Goal: Information Seeking & Learning: Learn about a topic

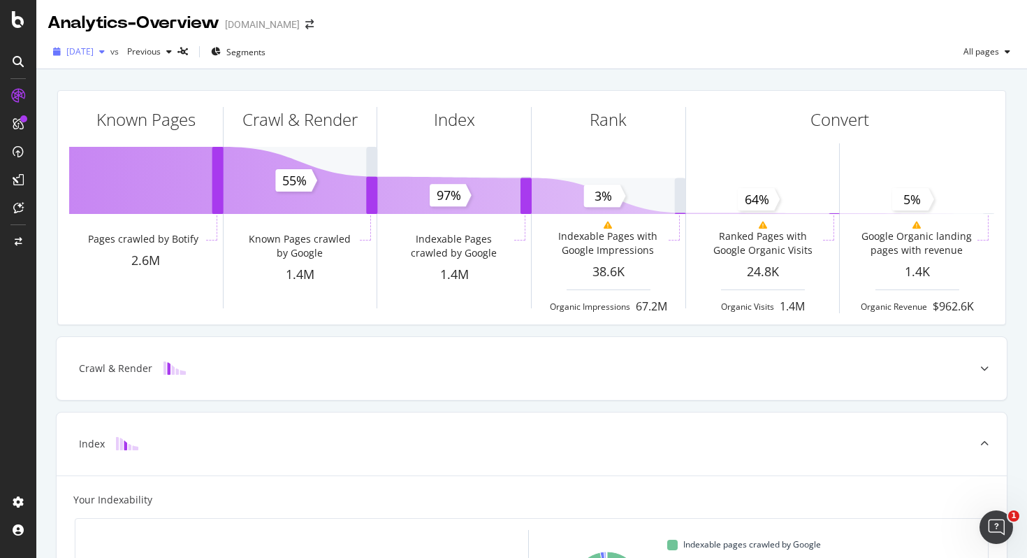
click at [110, 52] on div "button" at bounding box center [102, 52] width 17 height 8
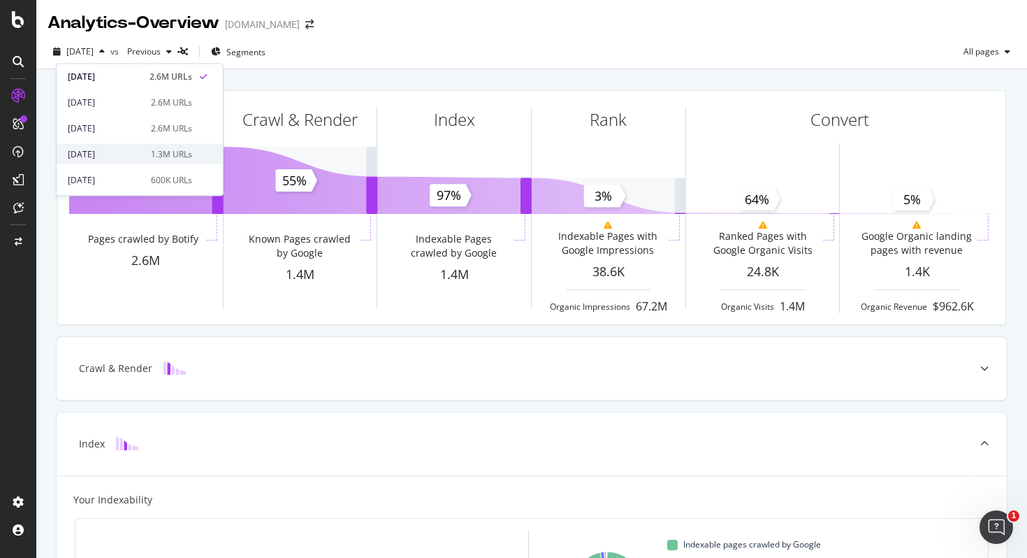
scroll to position [35, 0]
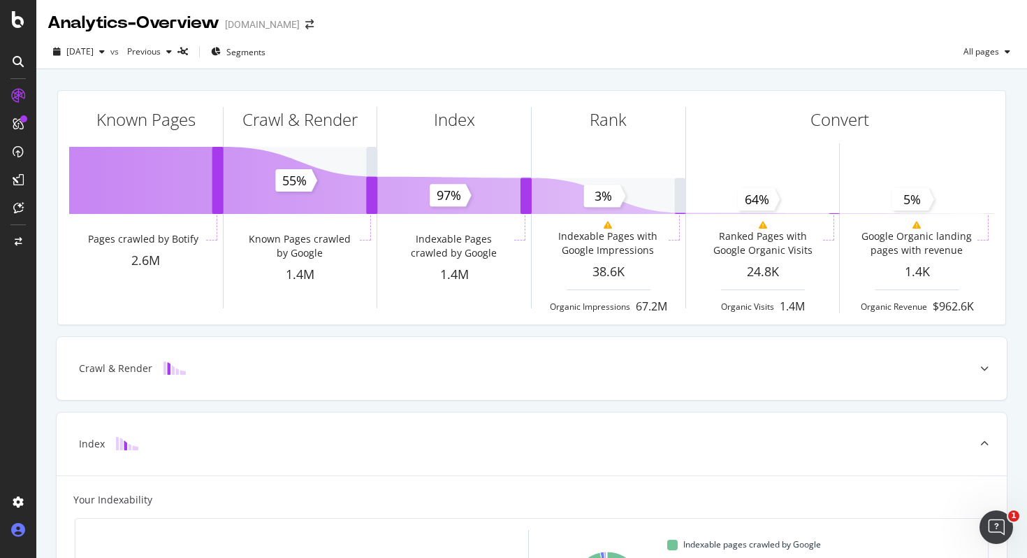
click at [17, 521] on div at bounding box center [18, 530] width 34 height 22
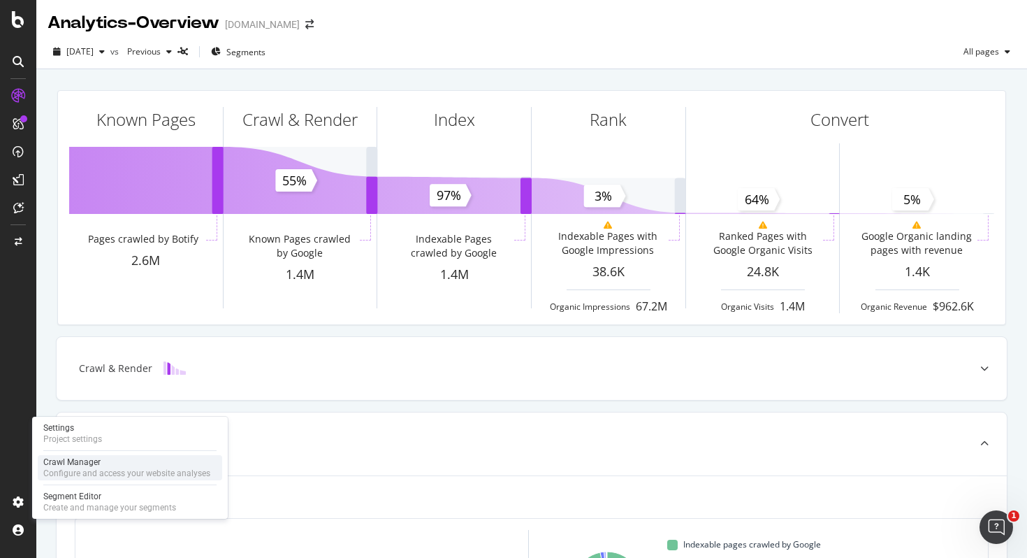
click at [101, 457] on div "Crawl Manager" at bounding box center [126, 461] width 167 height 11
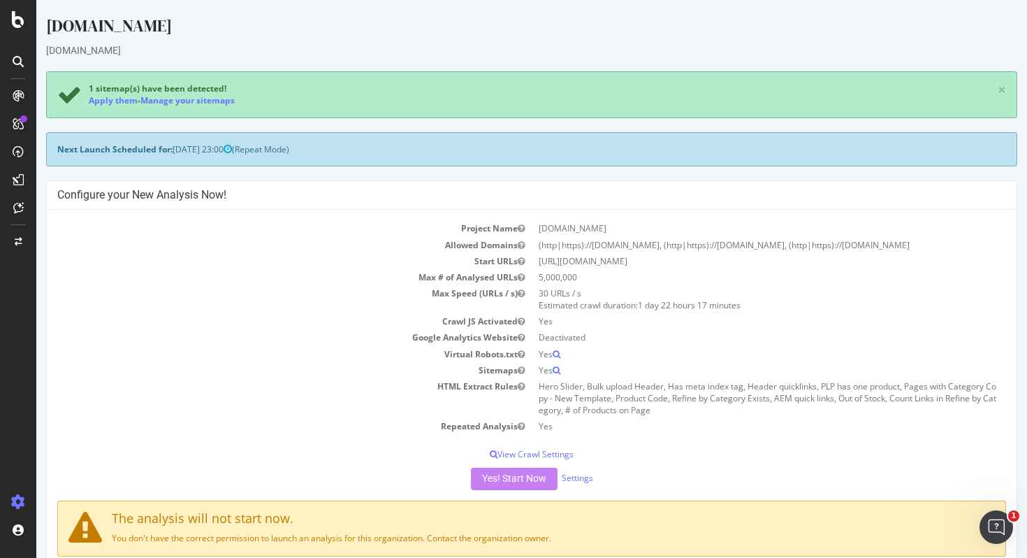
drag, startPoint x: 608, startPoint y: 297, endPoint x: 537, endPoint y: 292, distance: 70.8
click at [537, 292] on td "30 URLs / s Estimated crawl duration: 1 day 22 hours 17 minutes" at bounding box center [769, 299] width 475 height 28
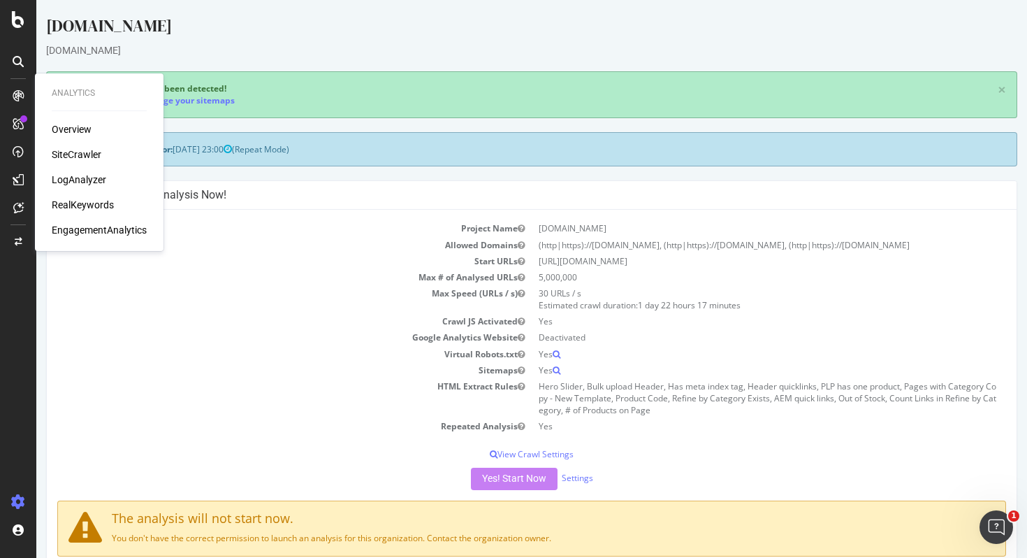
click at [254, 350] on td "Virtual Robots.txt" at bounding box center [294, 354] width 475 height 16
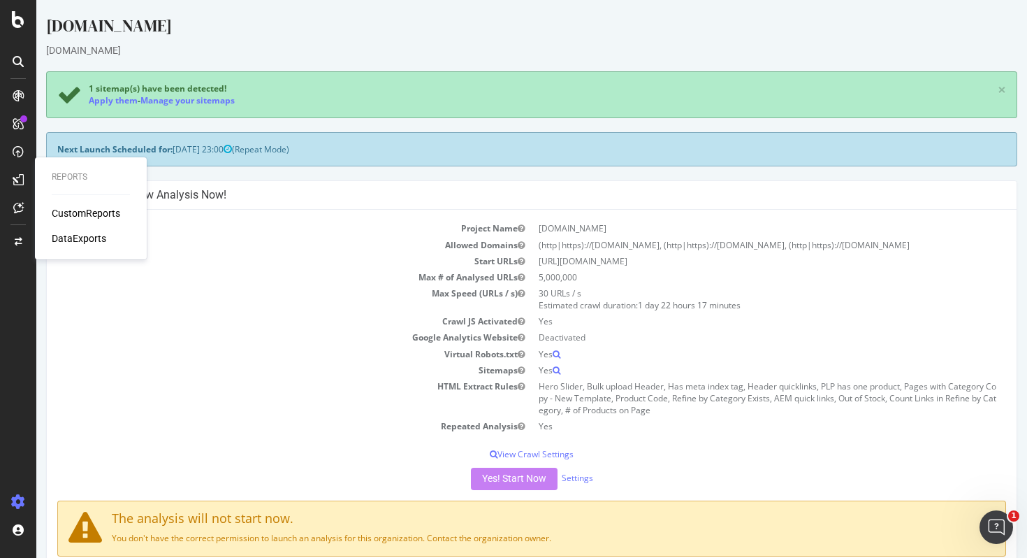
click at [88, 217] on div "CustomReports" at bounding box center [86, 213] width 68 height 14
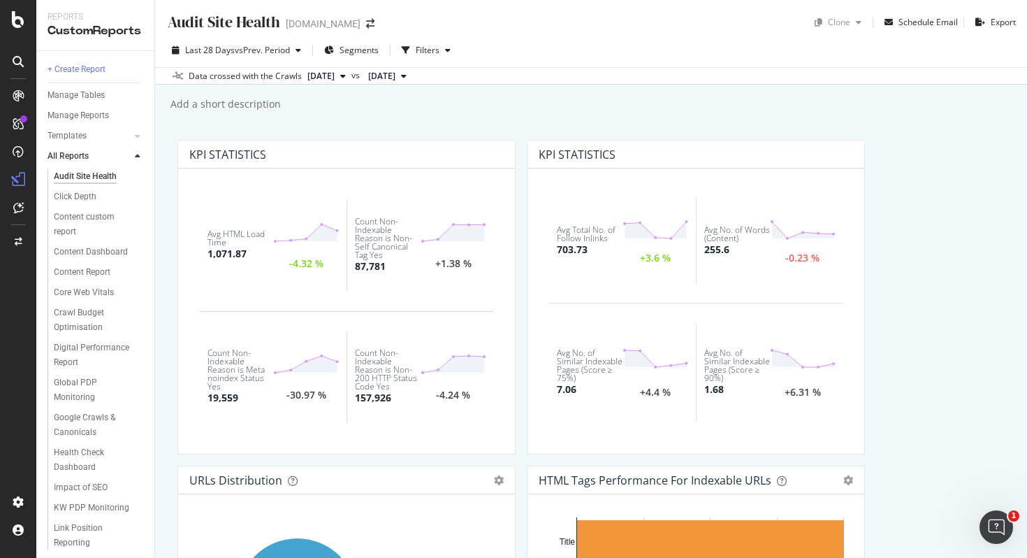
click at [135, 159] on icon at bounding box center [138, 156] width 6 height 8
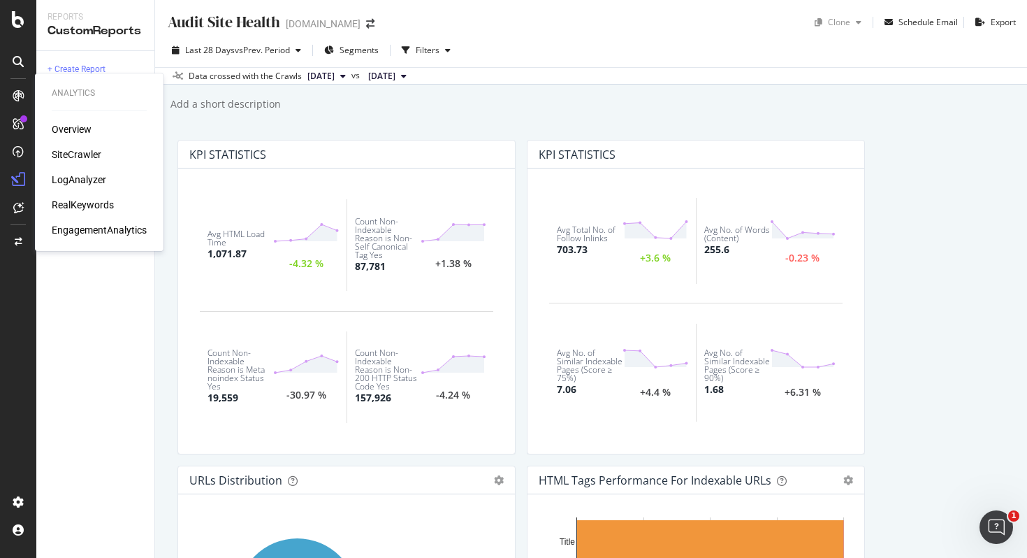
click at [77, 152] on div "SiteCrawler" at bounding box center [77, 154] width 50 height 14
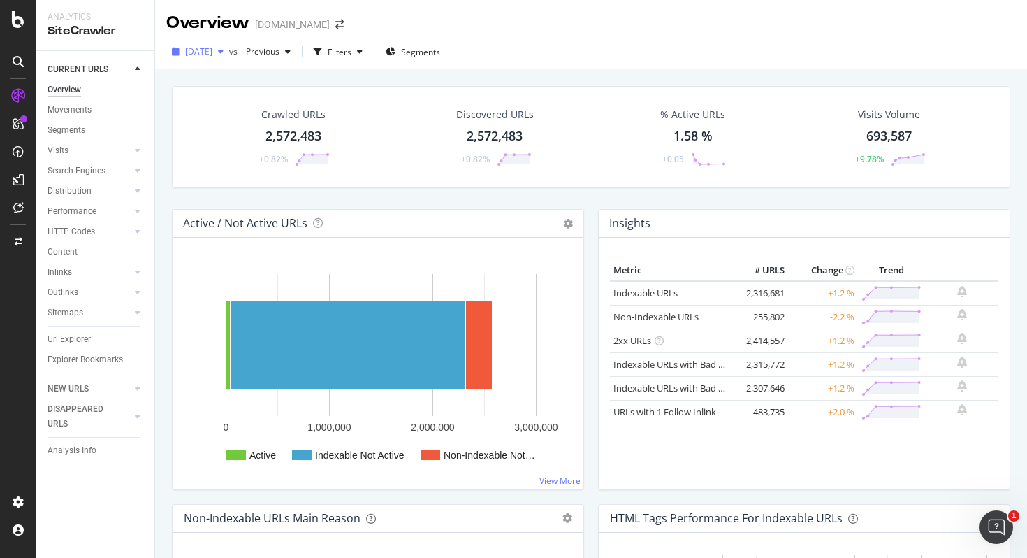
click at [229, 53] on div "button" at bounding box center [220, 52] width 17 height 8
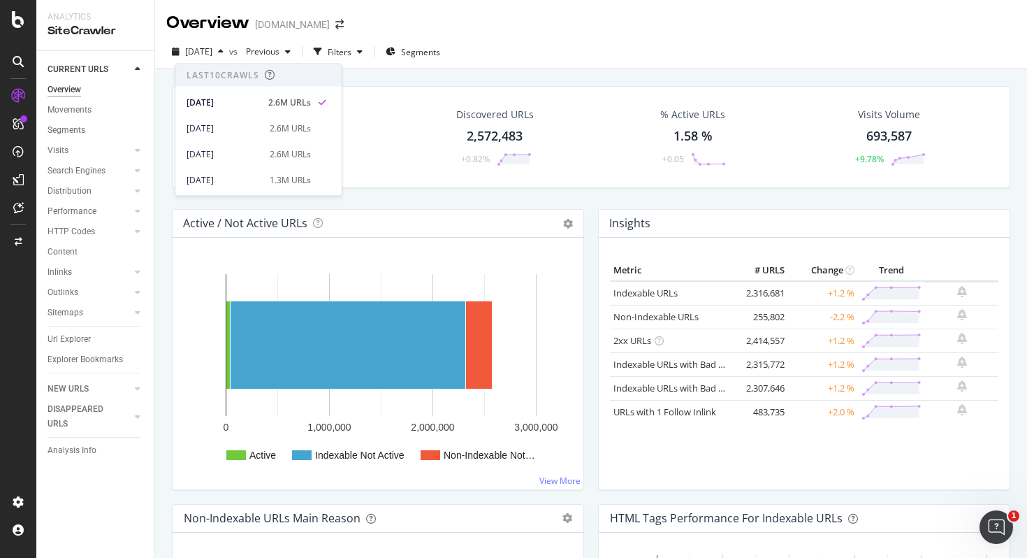
click at [595, 29] on div "Overview [DOMAIN_NAME]" at bounding box center [591, 17] width 872 height 35
click at [77, 449] on div "Analysis Info" at bounding box center [72, 450] width 49 height 15
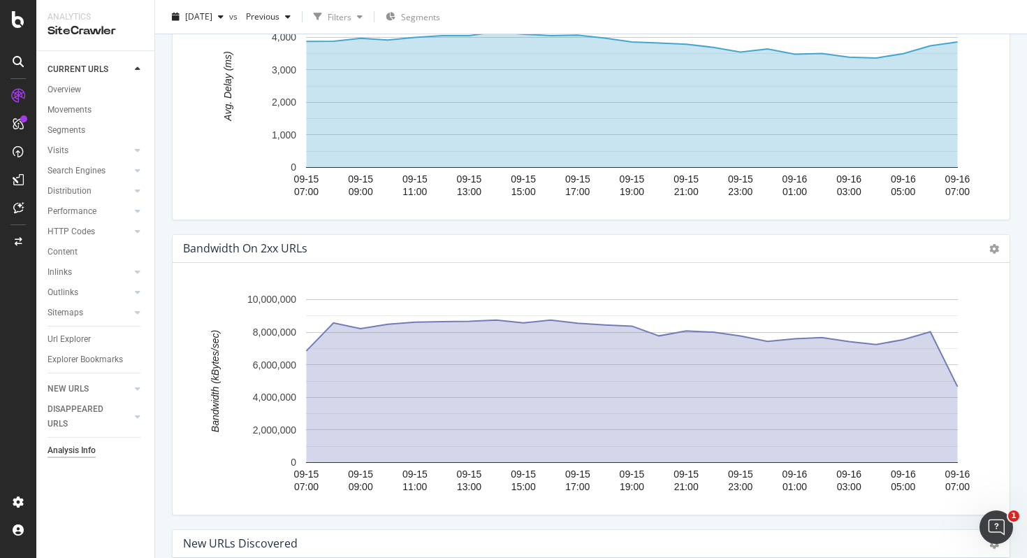
scroll to position [1869, 0]
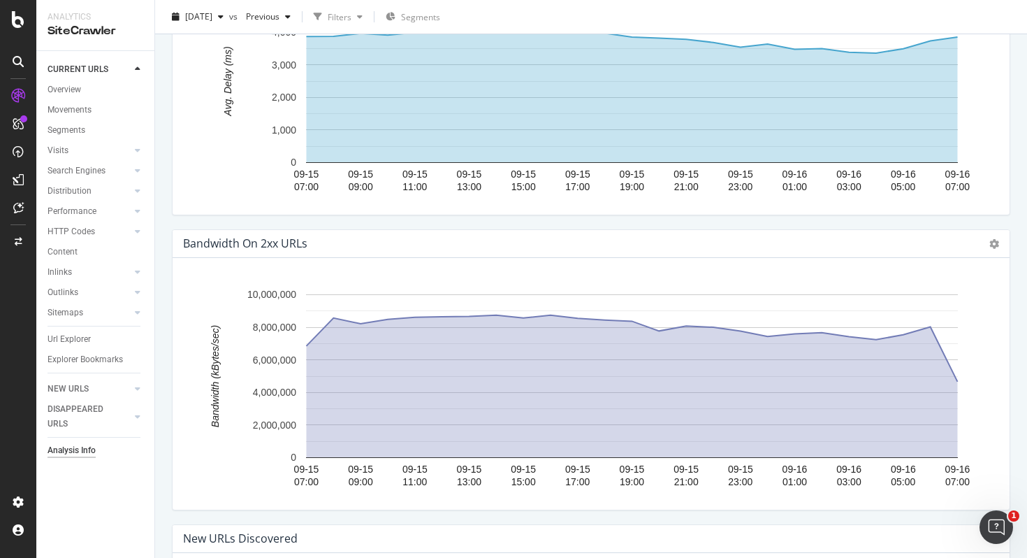
click at [692, 360] on icon "A chart." at bounding box center [632, 386] width 651 height 143
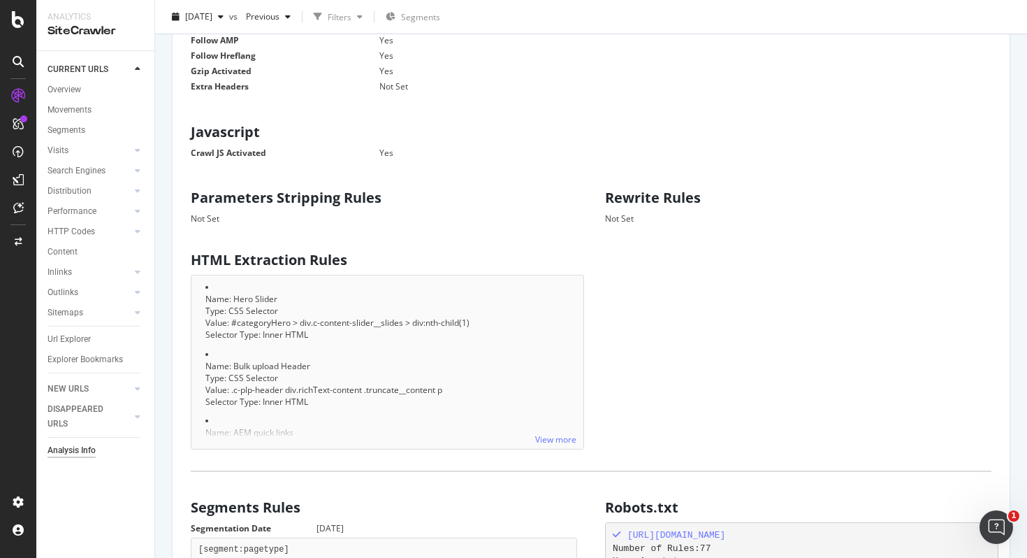
scroll to position [653, 0]
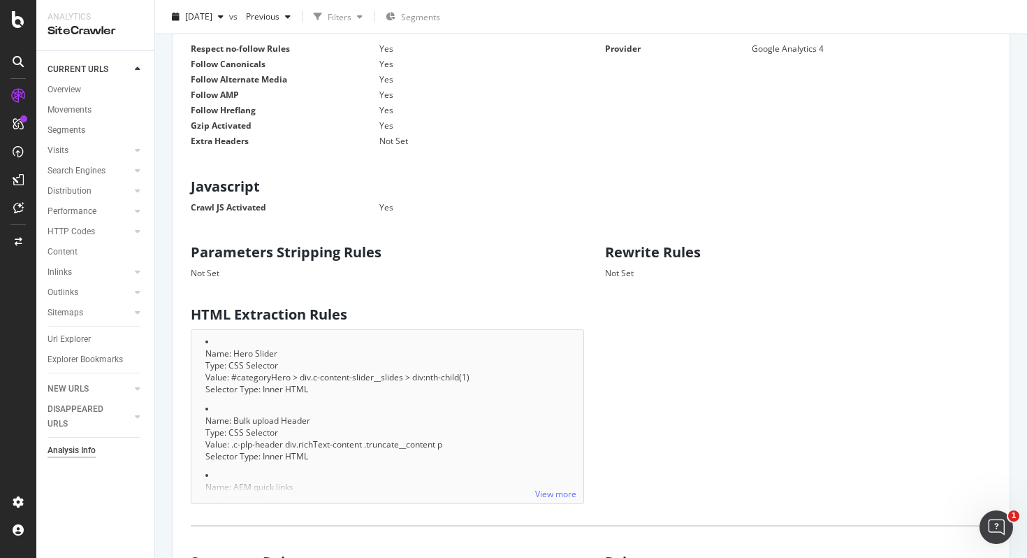
drag, startPoint x: 412, startPoint y: 201, endPoint x: 182, endPoint y: 175, distance: 232.0
click at [182, 175] on div "Javascript Crawl JS Activated Yes" at bounding box center [384, 194] width 414 height 45
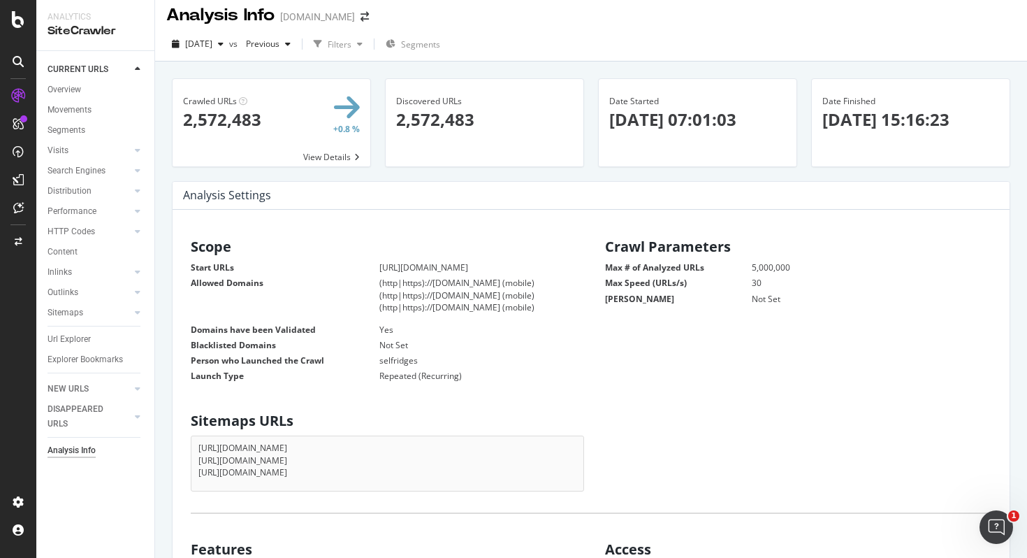
scroll to position [0, 0]
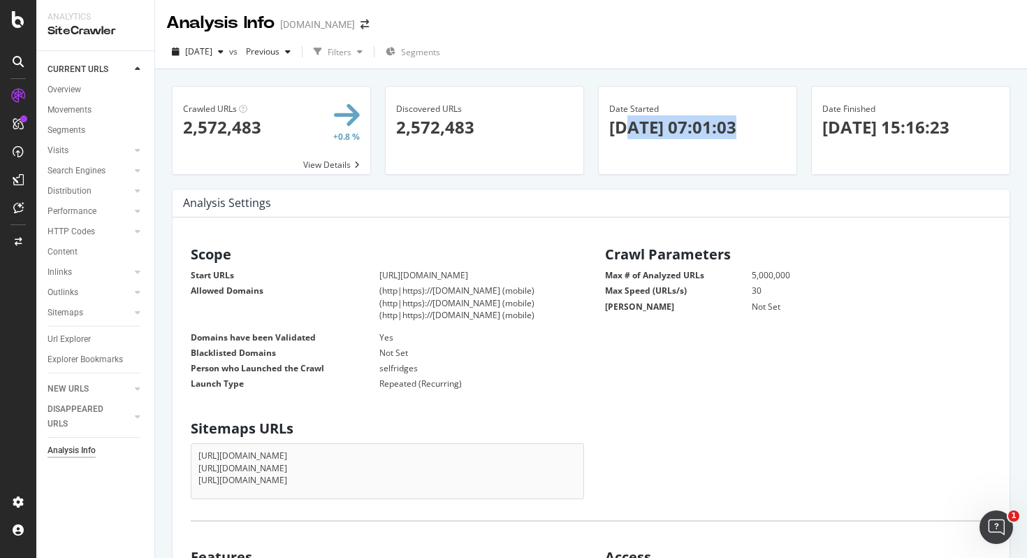
drag, startPoint x: 627, startPoint y: 123, endPoint x: 743, endPoint y: 125, distance: 116.0
click at [743, 125] on p "[DATE] 07:01:03" at bounding box center [697, 127] width 177 height 24
drag, startPoint x: 893, startPoint y: 123, endPoint x: 1004, endPoint y: 123, distance: 110.4
click at [1004, 123] on div "Date Finished [DATE] 15:16:23" at bounding box center [911, 121] width 198 height 68
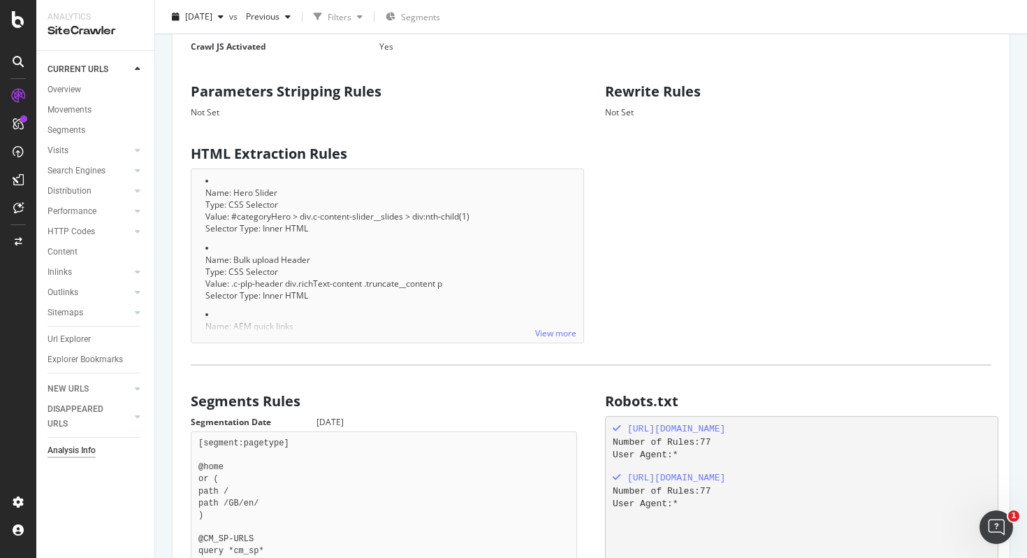
scroll to position [811, 0]
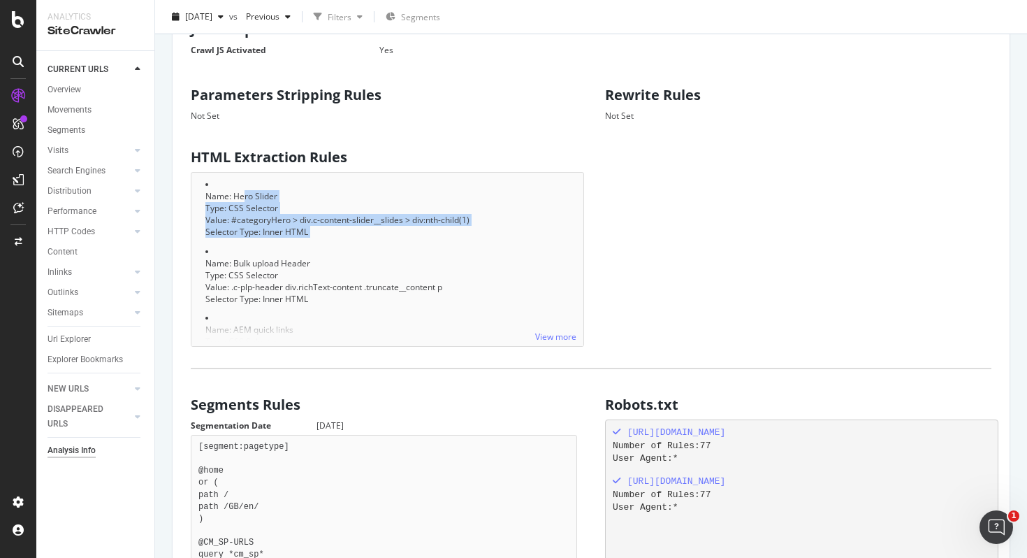
drag, startPoint x: 244, startPoint y: 189, endPoint x: 308, endPoint y: 241, distance: 82.4
click at [308, 241] on div "View more Name: Hero Slider Type: CSS Selector Value: #categoryHero > div.c-con…" at bounding box center [387, 259] width 393 height 175
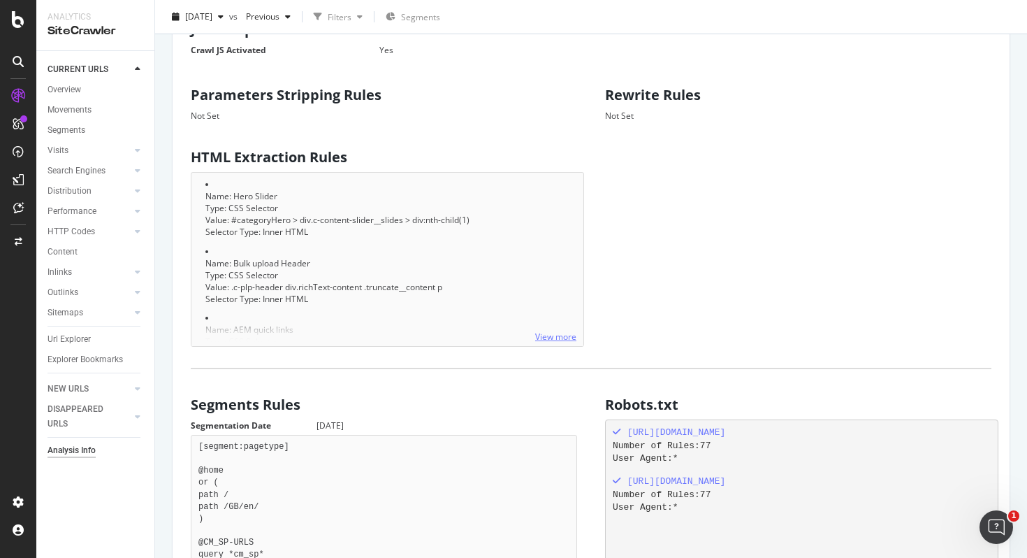
click at [551, 331] on link "View more" at bounding box center [555, 337] width 41 height 12
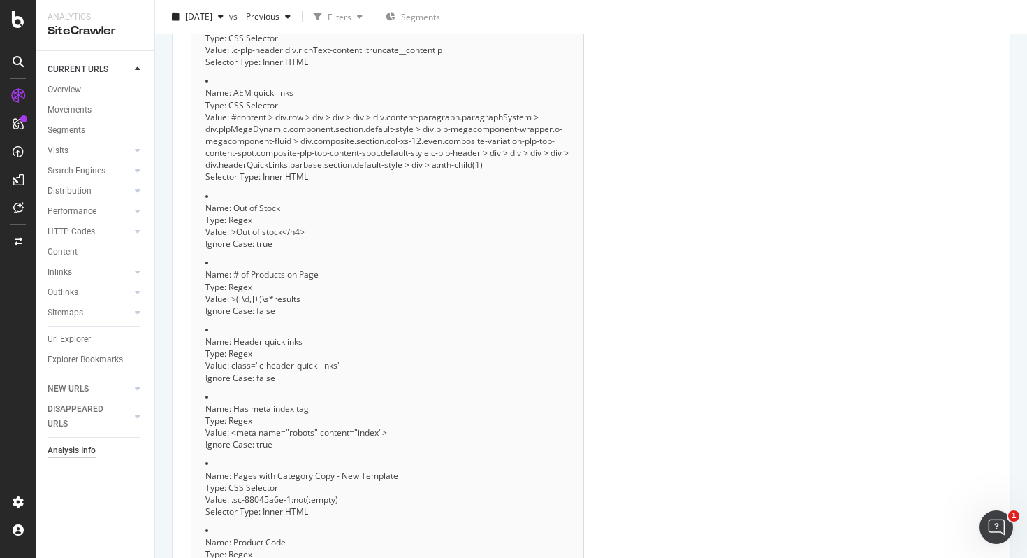
scroll to position [1105, 0]
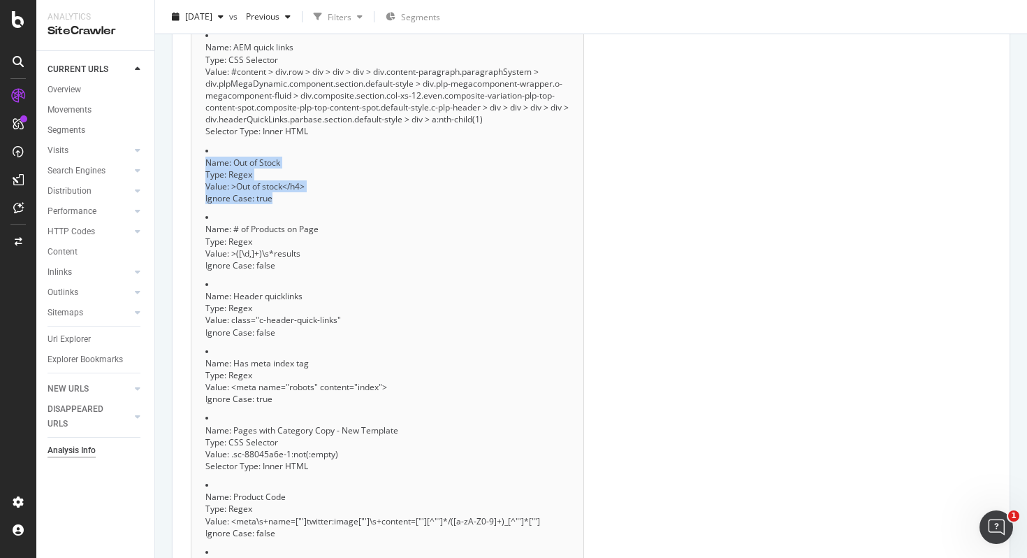
drag, startPoint x: 293, startPoint y: 181, endPoint x: 205, endPoint y: 140, distance: 96.9
click at [205, 145] on li "Name: Out of Stock Type: Regex Value: >Out of stock</h4> Ignore Case: true" at bounding box center [387, 175] width 364 height 60
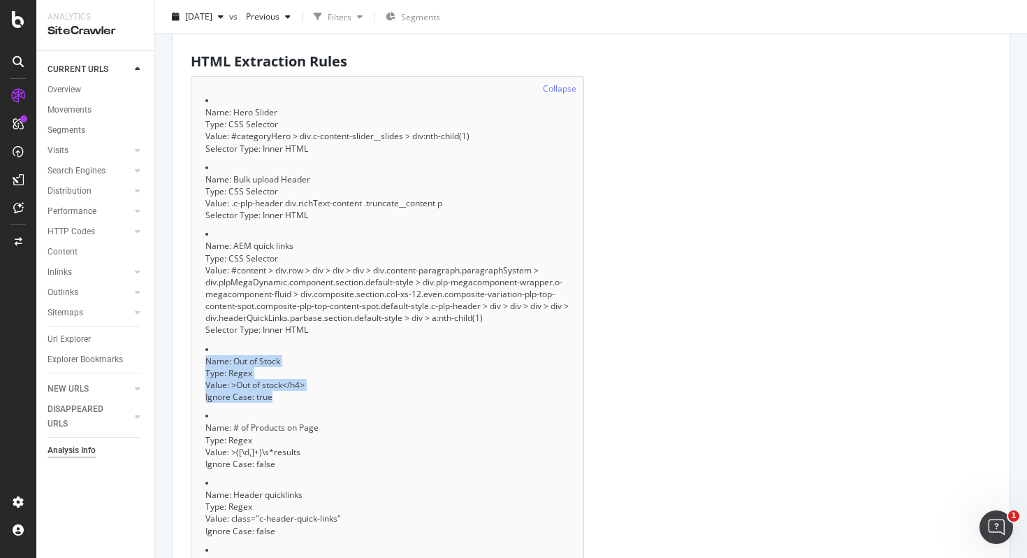
scroll to position [922, 0]
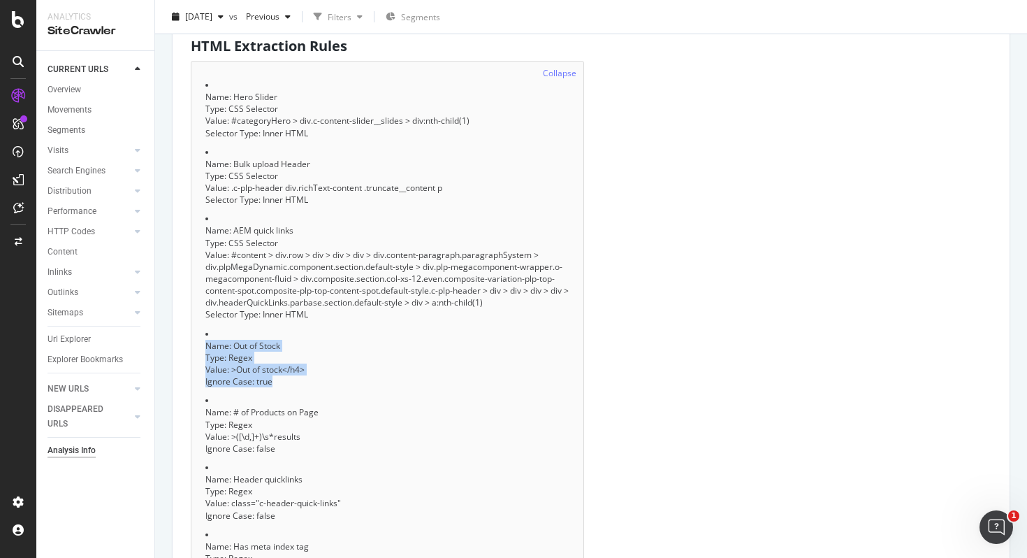
click at [313, 363] on div "Value: >Out of stock</h4>" at bounding box center [387, 369] width 364 height 12
drag, startPoint x: 286, startPoint y: 374, endPoint x: 196, endPoint y: 299, distance: 116.6
click at [196, 298] on div "Collapse Name: Hero Slider Type: CSS Selector Value: #categoryHero > div.c-cont…" at bounding box center [387, 504] width 393 height 887
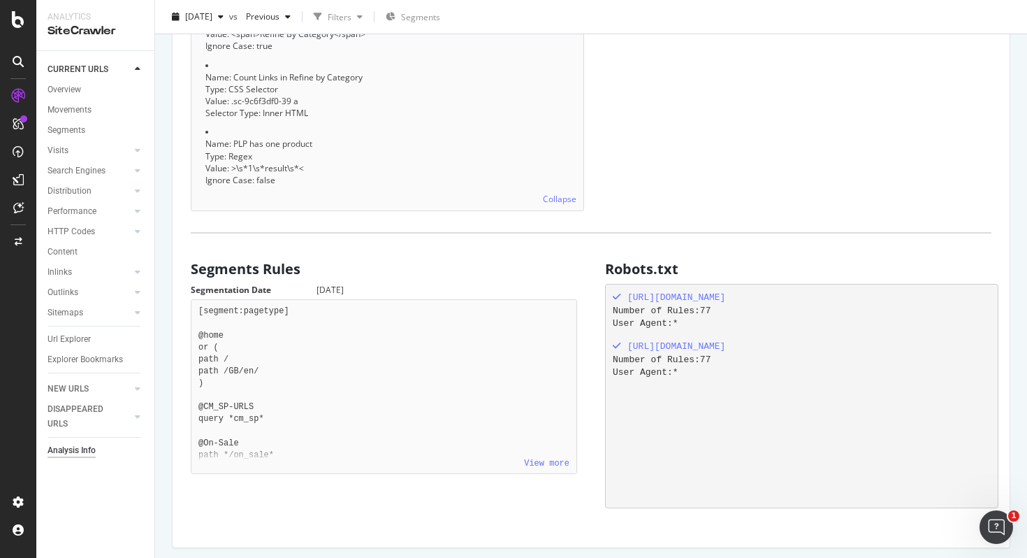
scroll to position [1680, 0]
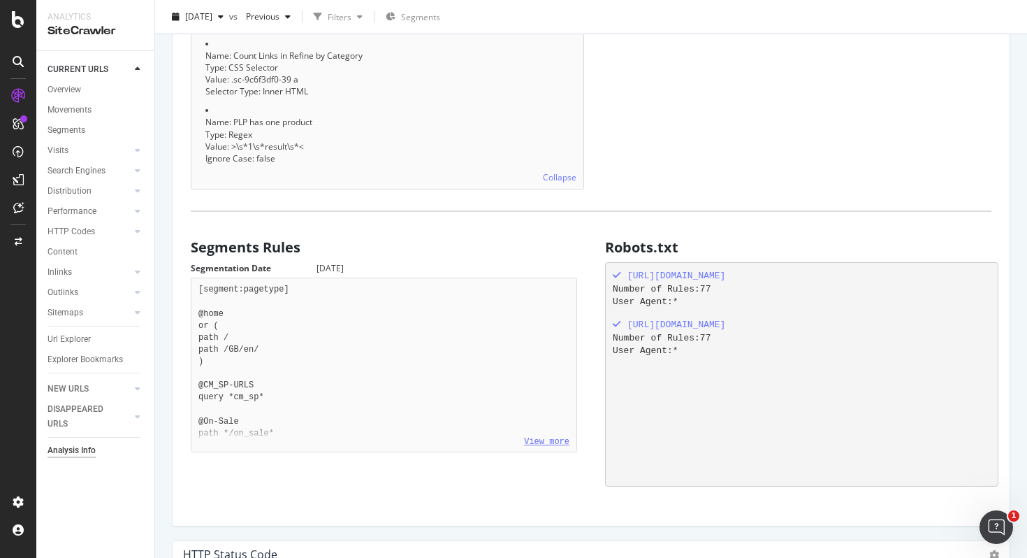
click at [550, 437] on link "View more" at bounding box center [546, 442] width 45 height 10
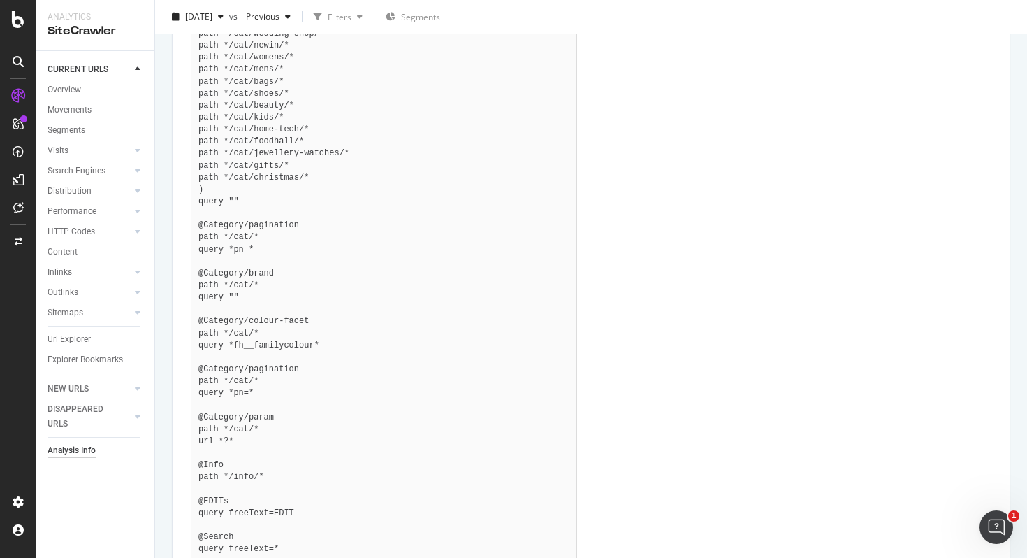
scroll to position [2849, 0]
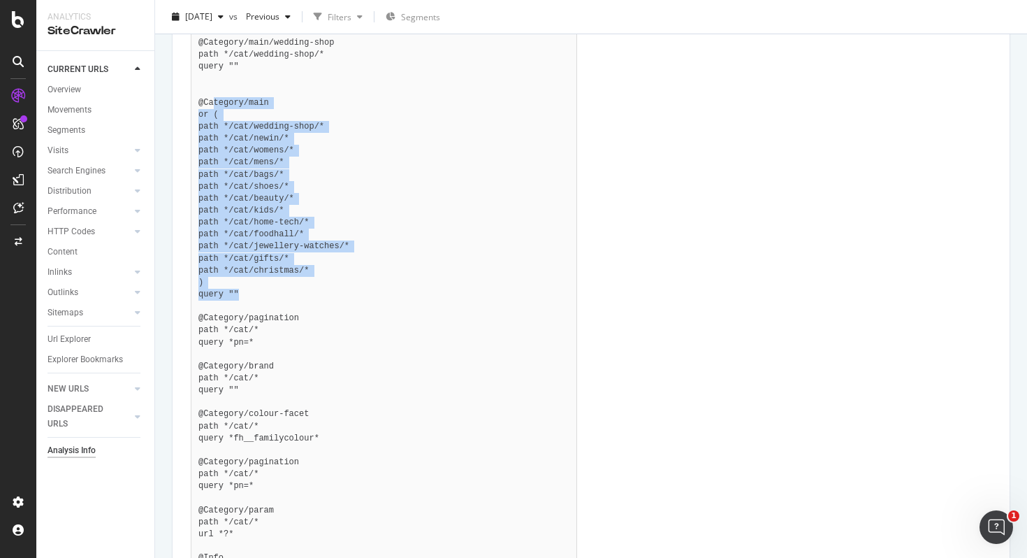
drag, startPoint x: 286, startPoint y: 279, endPoint x: 212, endPoint y: 87, distance: 206.0
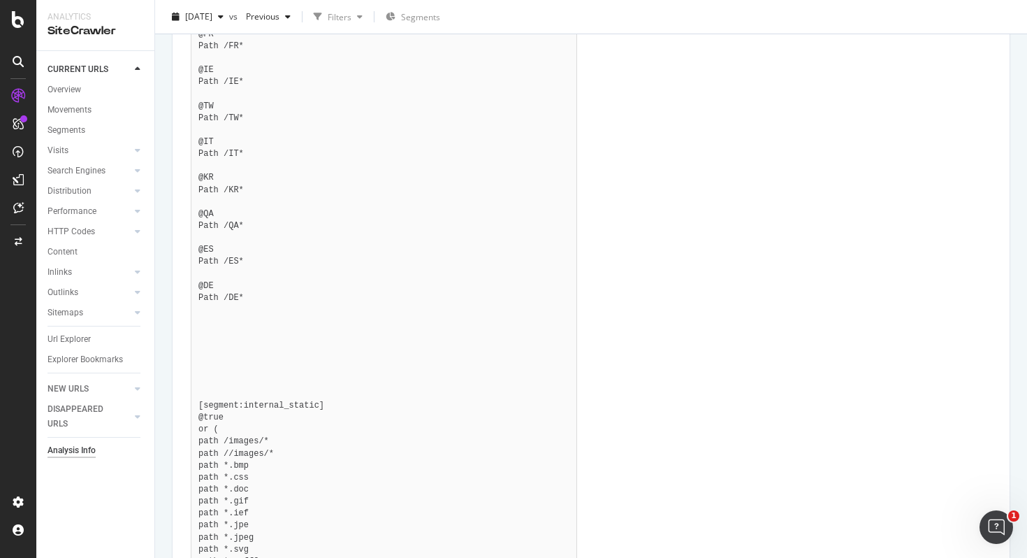
scroll to position [3971, 0]
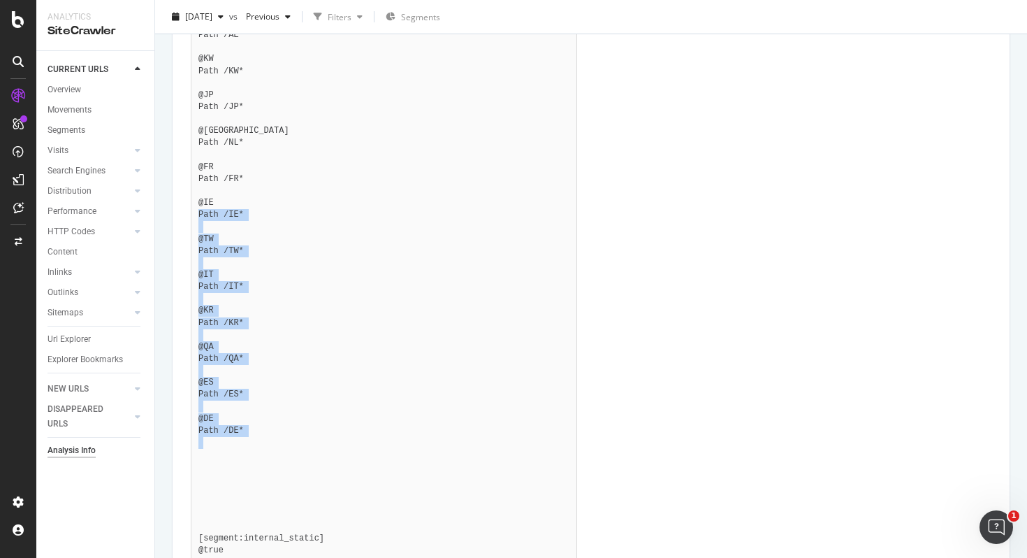
drag, startPoint x: 291, startPoint y: 442, endPoint x: 189, endPoint y: 205, distance: 258.9
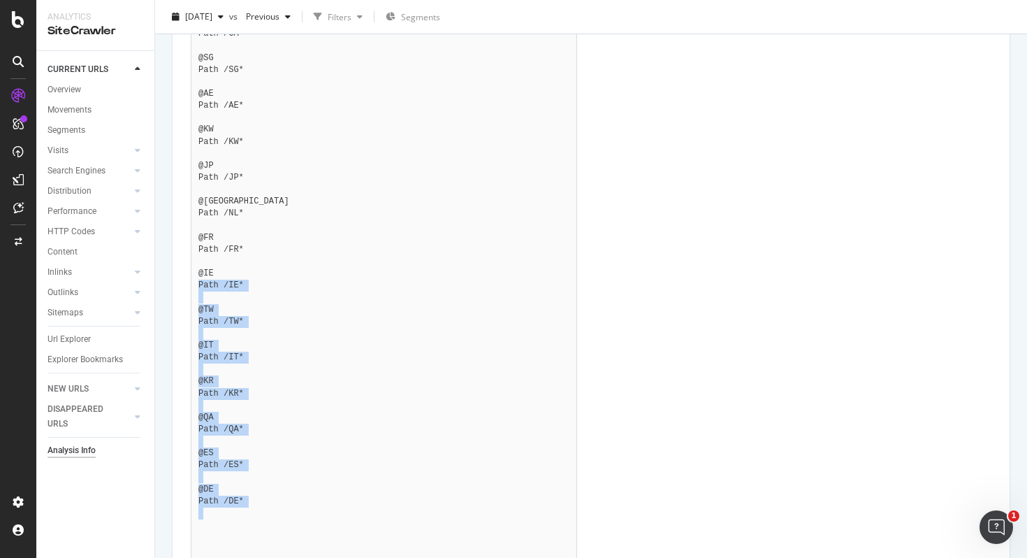
scroll to position [3899, 0]
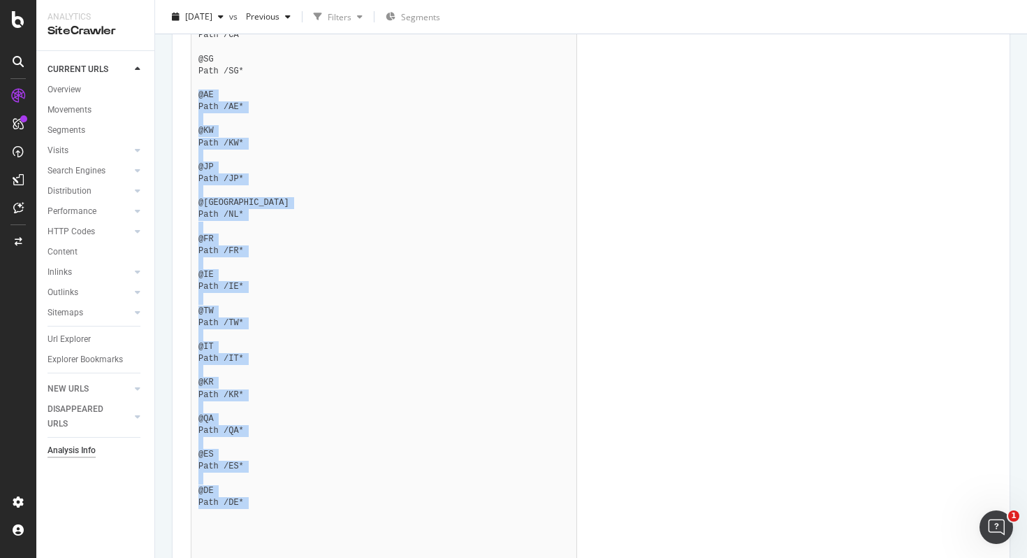
drag, startPoint x: 265, startPoint y: 500, endPoint x: 195, endPoint y: 78, distance: 427.9
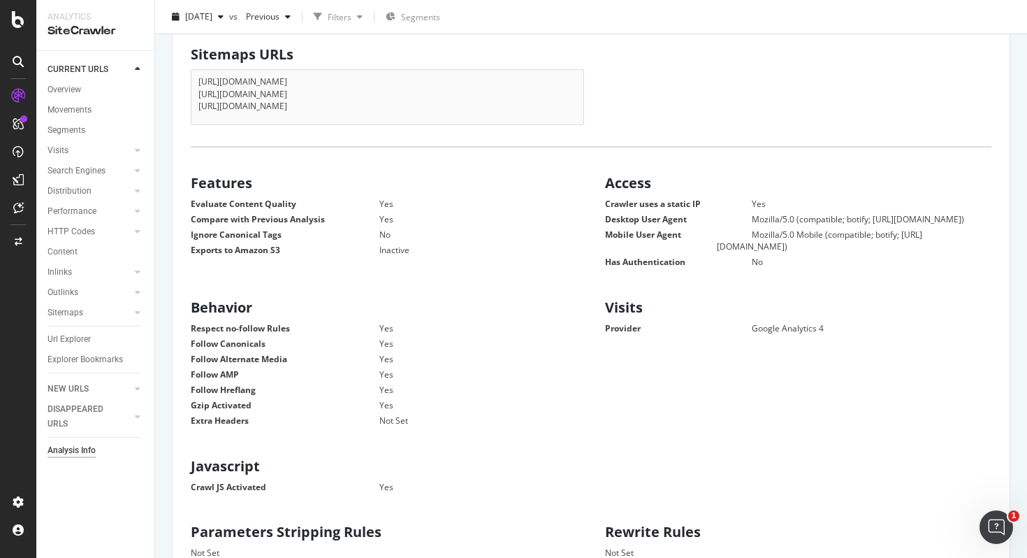
scroll to position [0, 0]
